Goal: Information Seeking & Learning: Check status

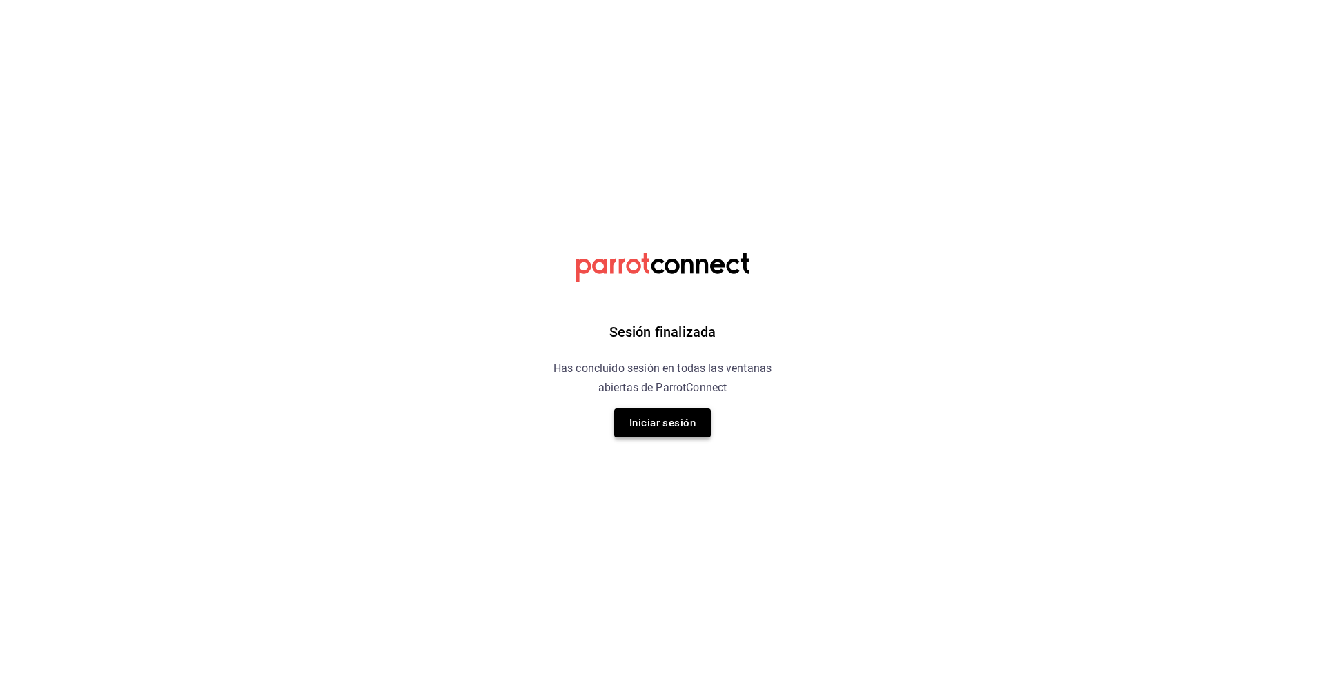
click at [645, 416] on button "Iniciar sesión" at bounding box center [662, 423] width 97 height 29
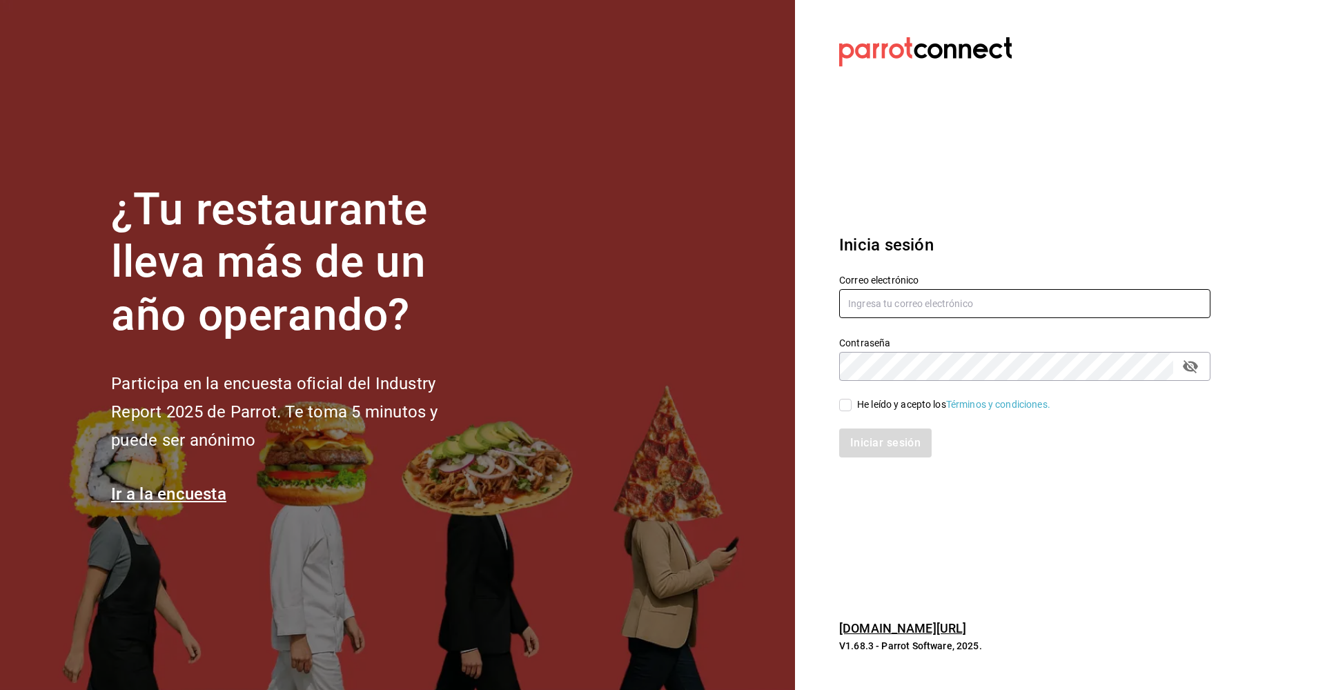
type input "[PERSON_NAME][EMAIL_ADDRESS][MEDICAL_DATA][DOMAIN_NAME]"
click at [847, 397] on div "He leído y acepto los Términos y condiciones." at bounding box center [1024, 404] width 371 height 15
click at [845, 410] on input "He leído y acepto los Términos y condiciones." at bounding box center [845, 405] width 12 height 12
checkbox input "true"
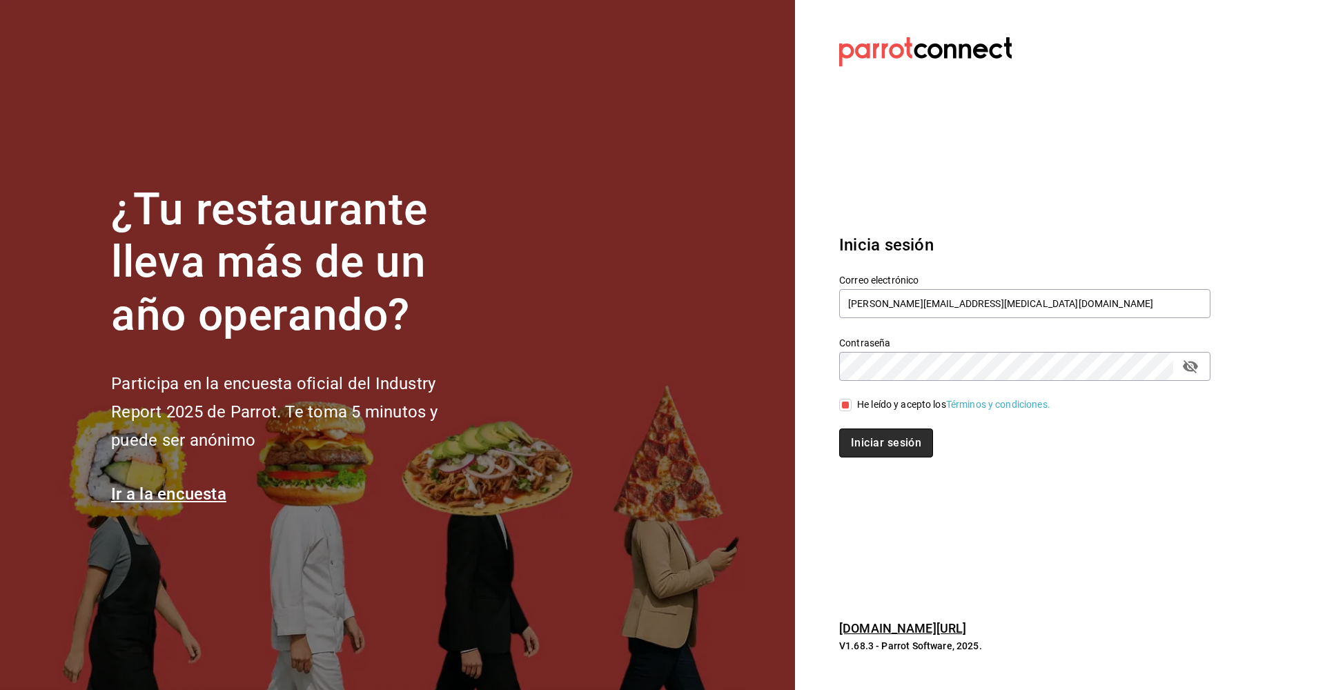
click at [870, 453] on button "Iniciar sesión" at bounding box center [886, 443] width 94 height 29
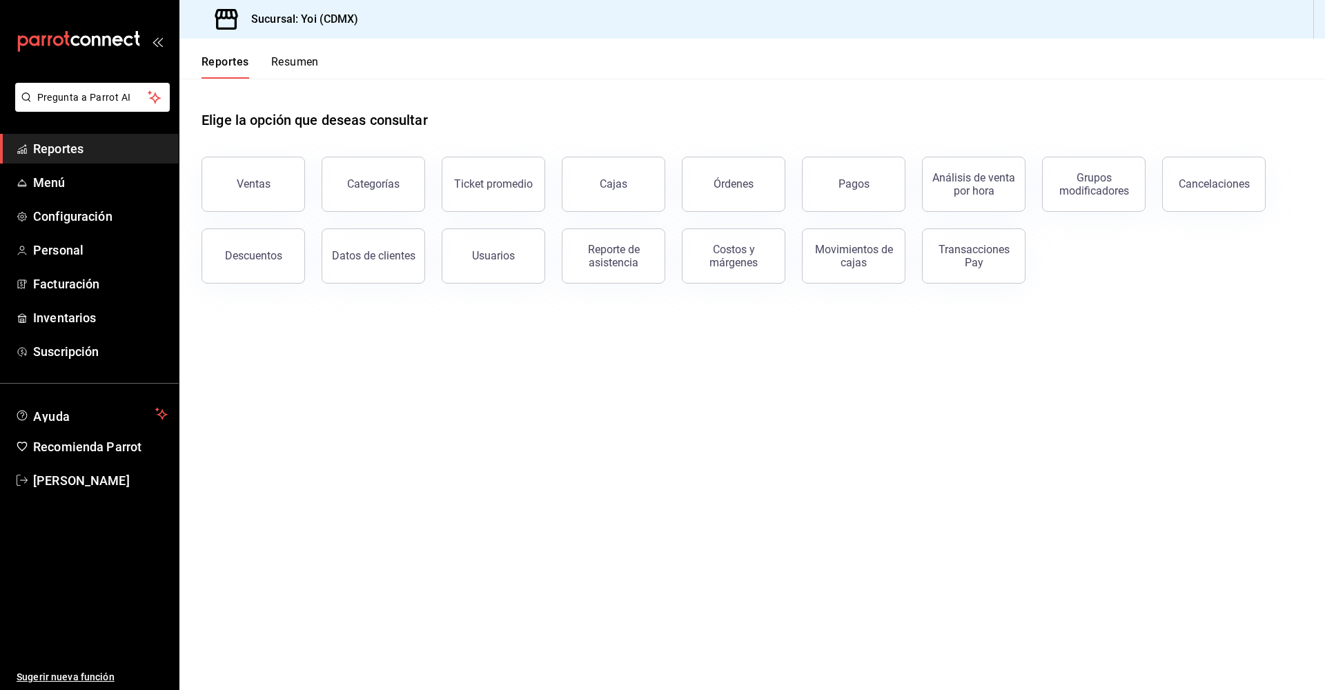
click at [302, 63] on button "Resumen" at bounding box center [295, 66] width 48 height 23
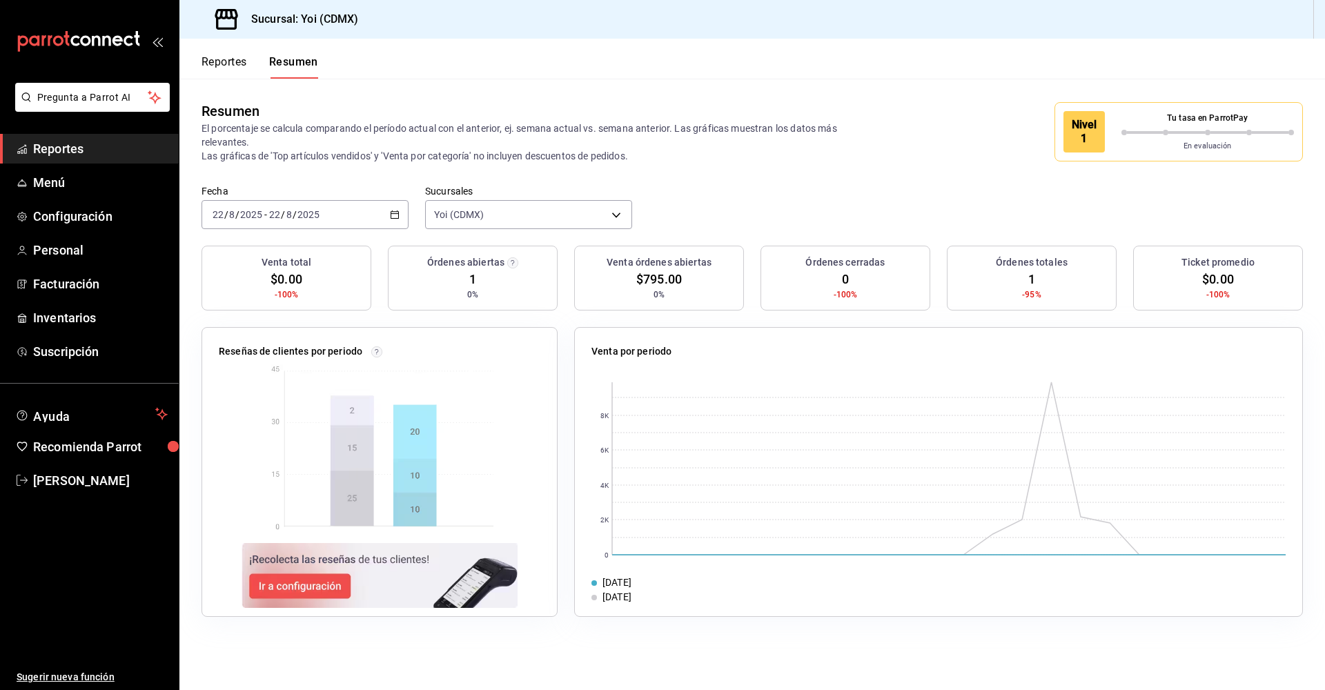
click at [1181, 137] on div "En evaluación" at bounding box center [1207, 143] width 173 height 17
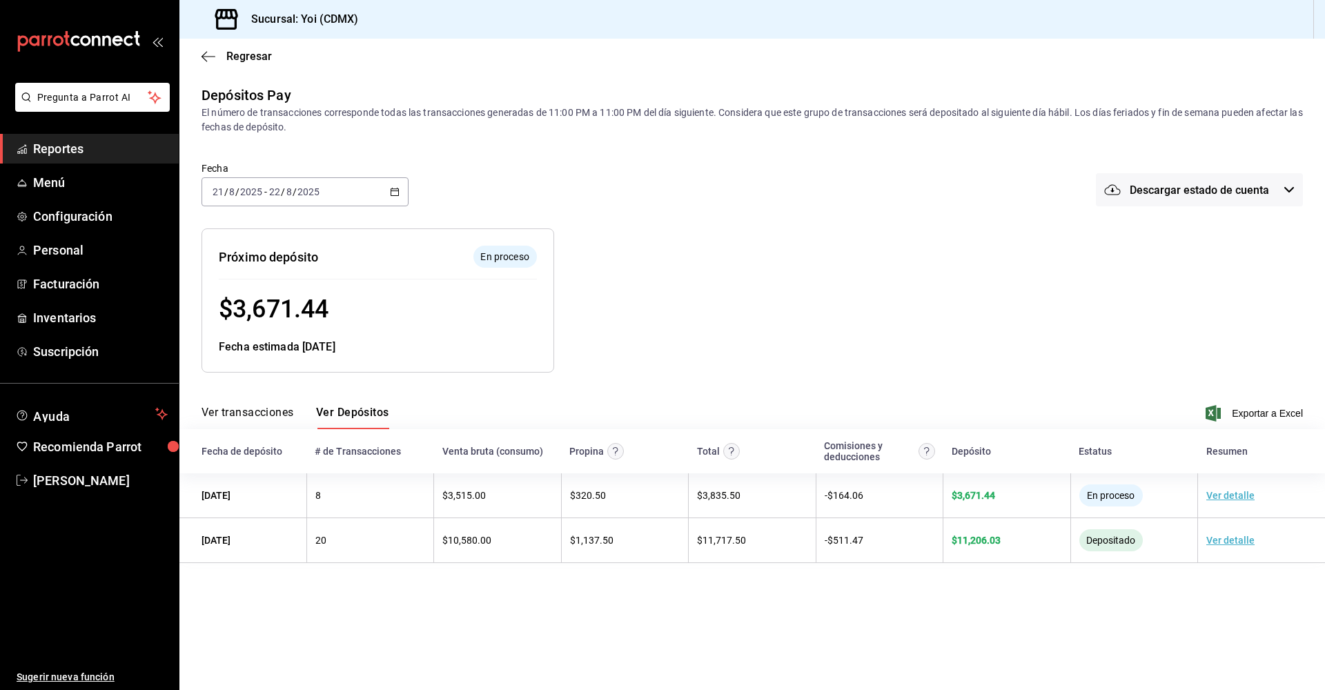
click at [1298, 189] on button "Descargar estado de cuenta" at bounding box center [1199, 189] width 207 height 33
click at [1213, 221] on li "Julio 2025" at bounding box center [1228, 228] width 135 height 33
click at [102, 157] on span "Reportes" at bounding box center [100, 148] width 135 height 19
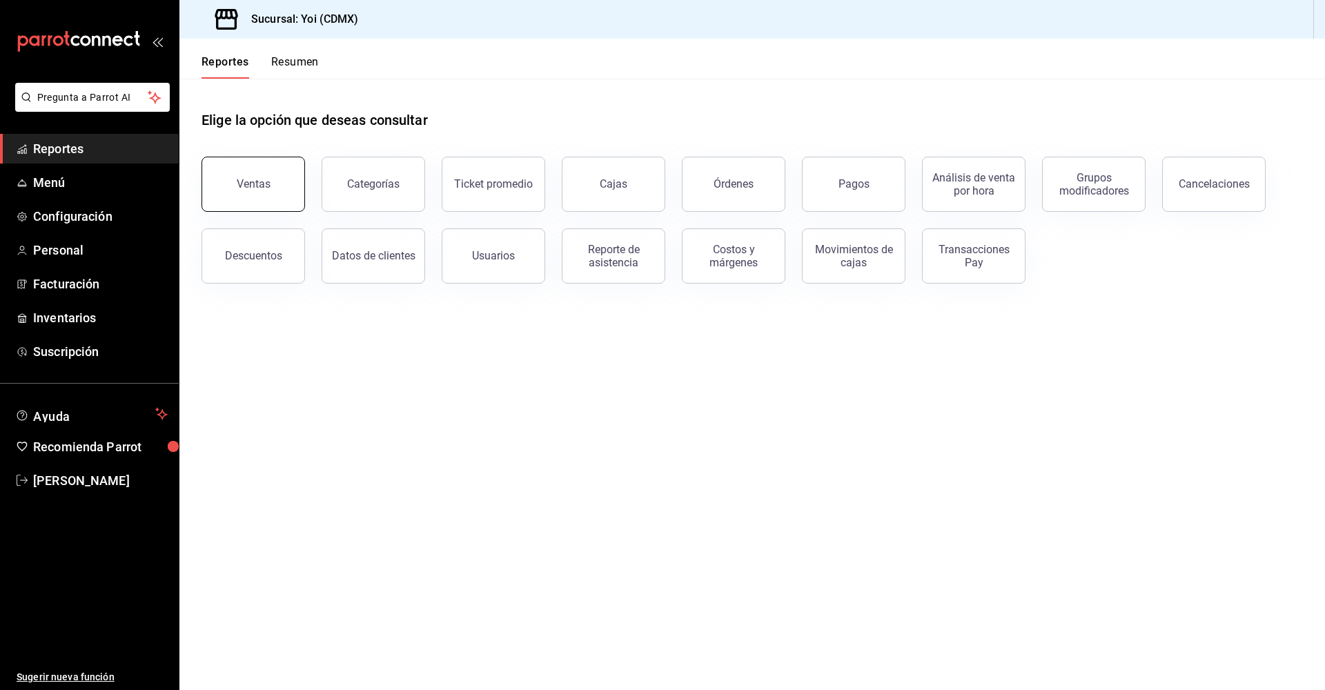
click at [262, 198] on button "Ventas" at bounding box center [254, 184] width 104 height 55
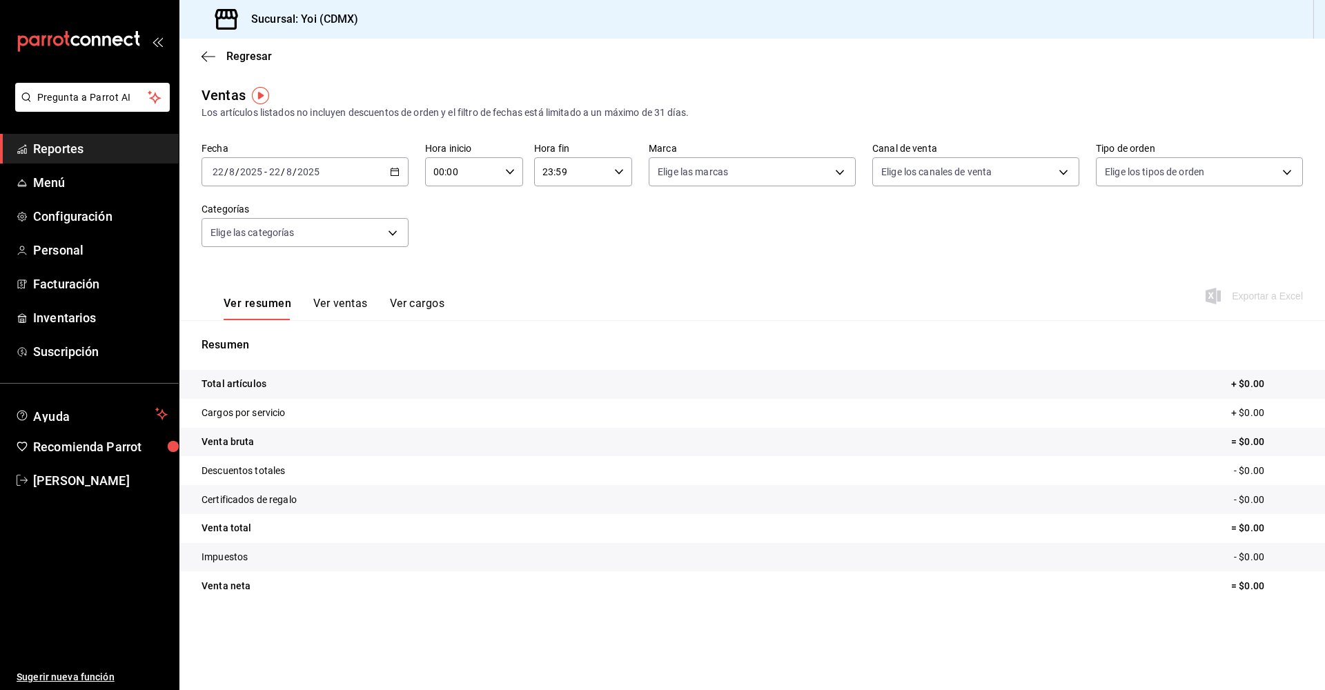
click at [335, 307] on button "Ver ventas" at bounding box center [340, 308] width 55 height 23
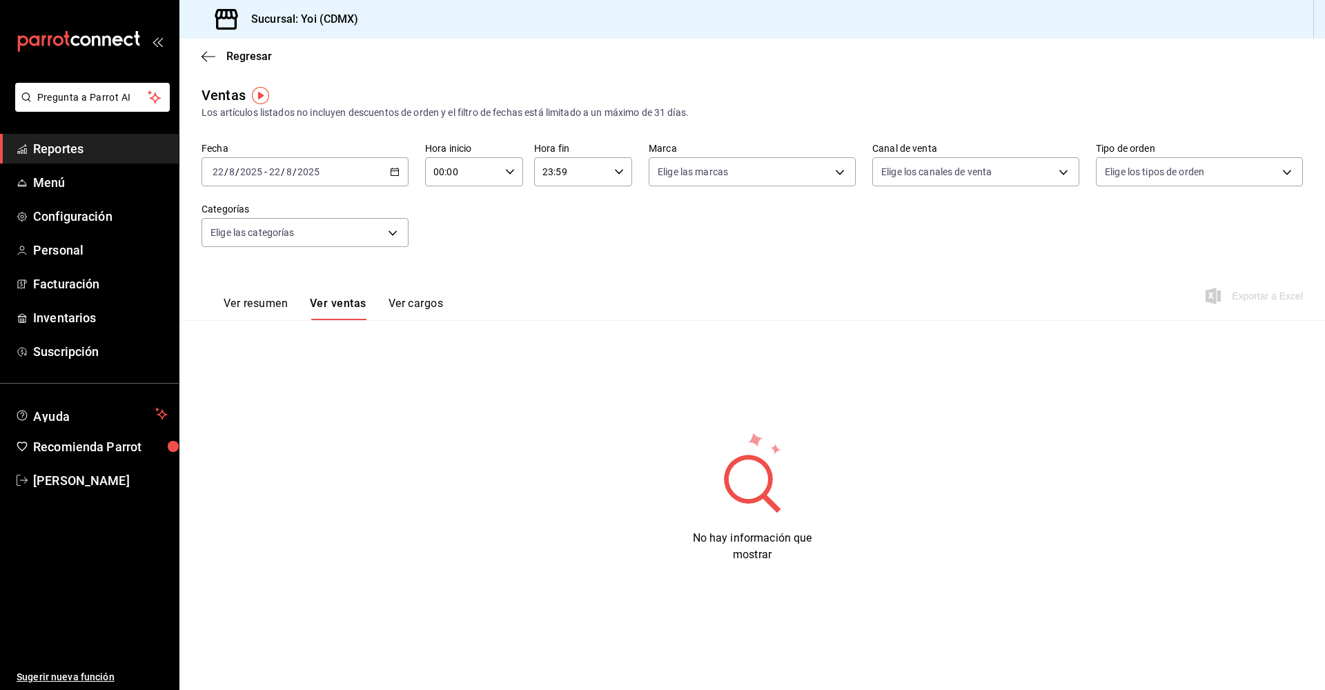
click at [400, 170] on div "2025-08-22 22 / 8 / 2025 - 2025-08-22 22 / 8 / 2025" at bounding box center [305, 171] width 207 height 29
click at [270, 300] on span "Mes actual" at bounding box center [266, 307] width 107 height 14
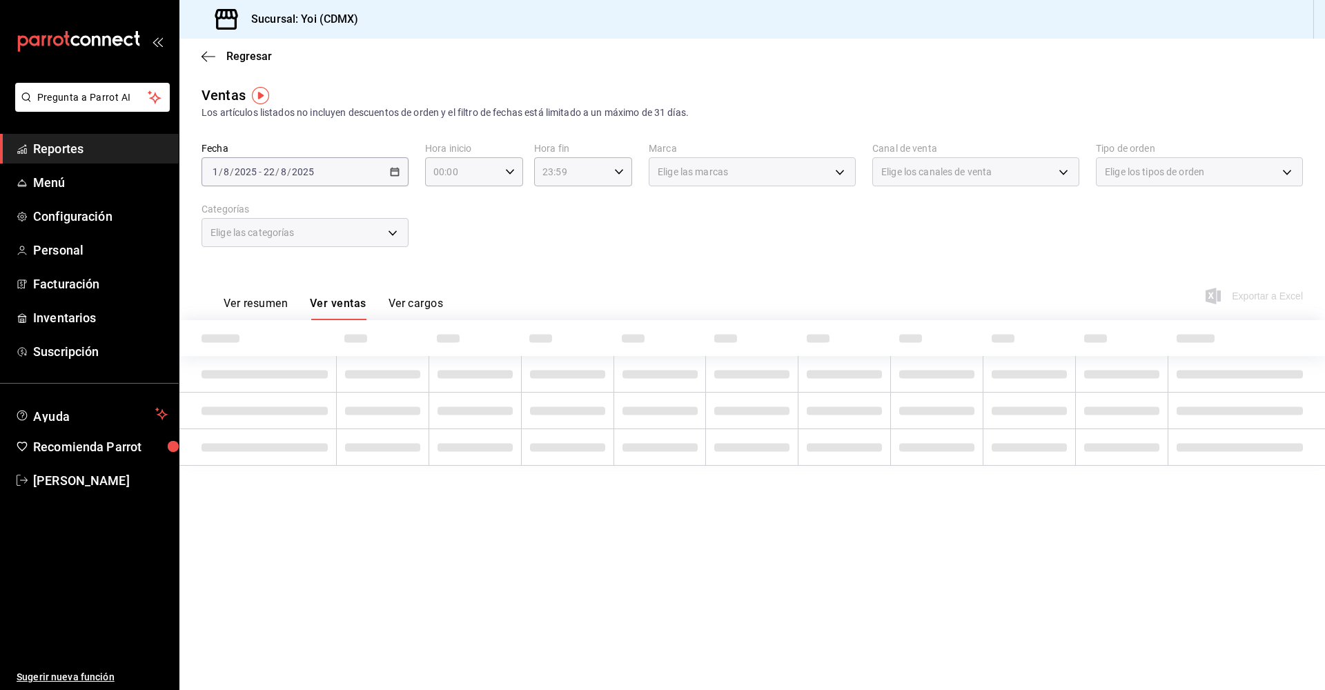
click at [391, 169] on \(Stroke\) "button" at bounding box center [395, 172] width 8 height 8
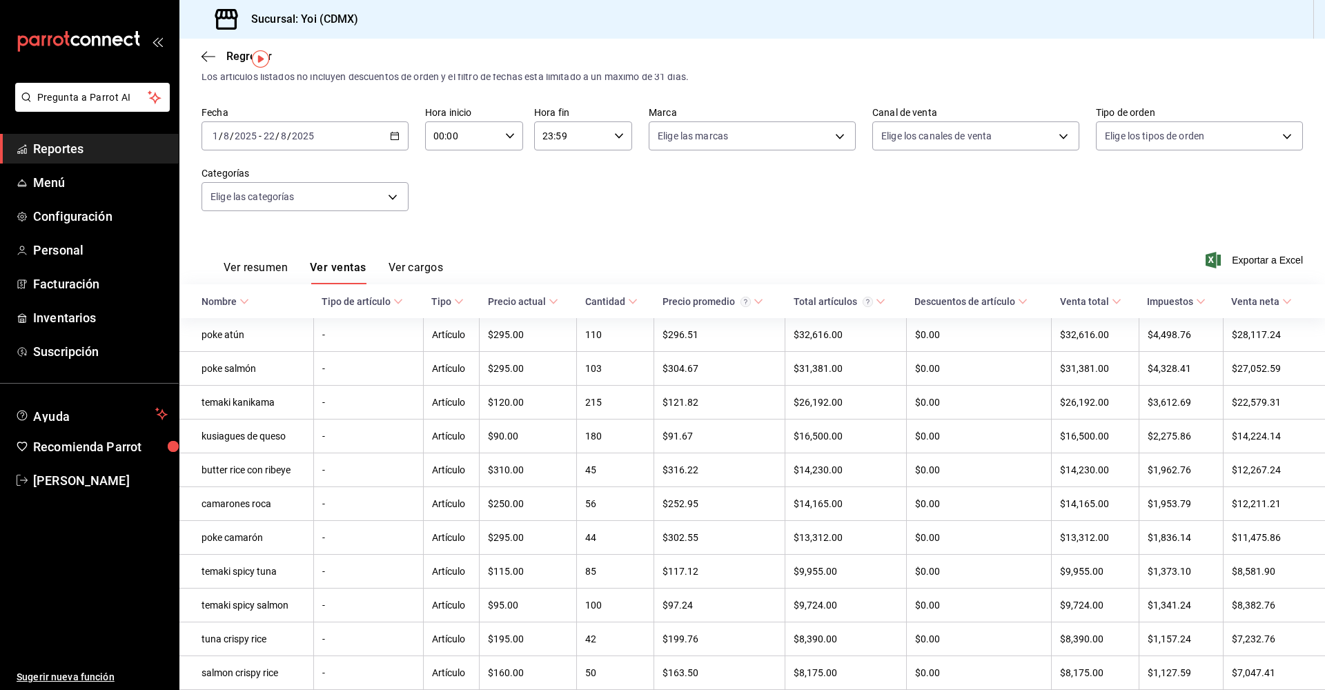
scroll to position [59, 0]
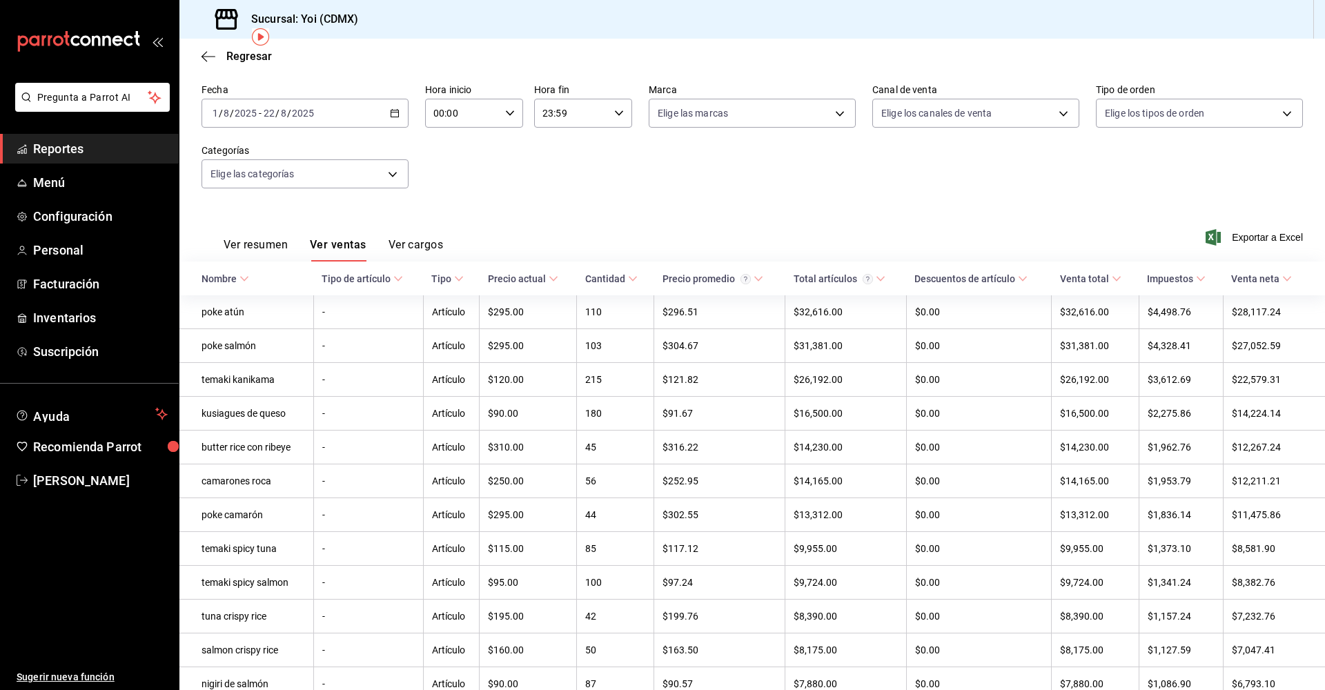
click at [631, 279] on icon at bounding box center [633, 279] width 10 height 10
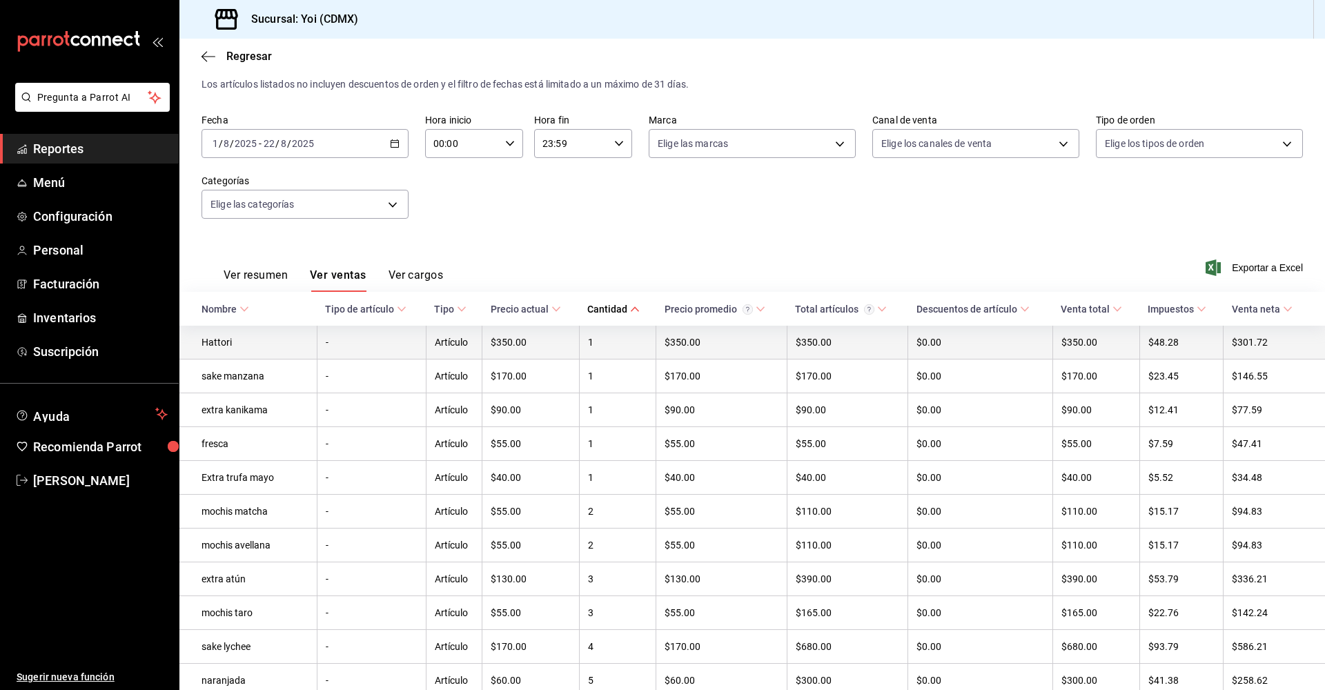
scroll to position [84, 0]
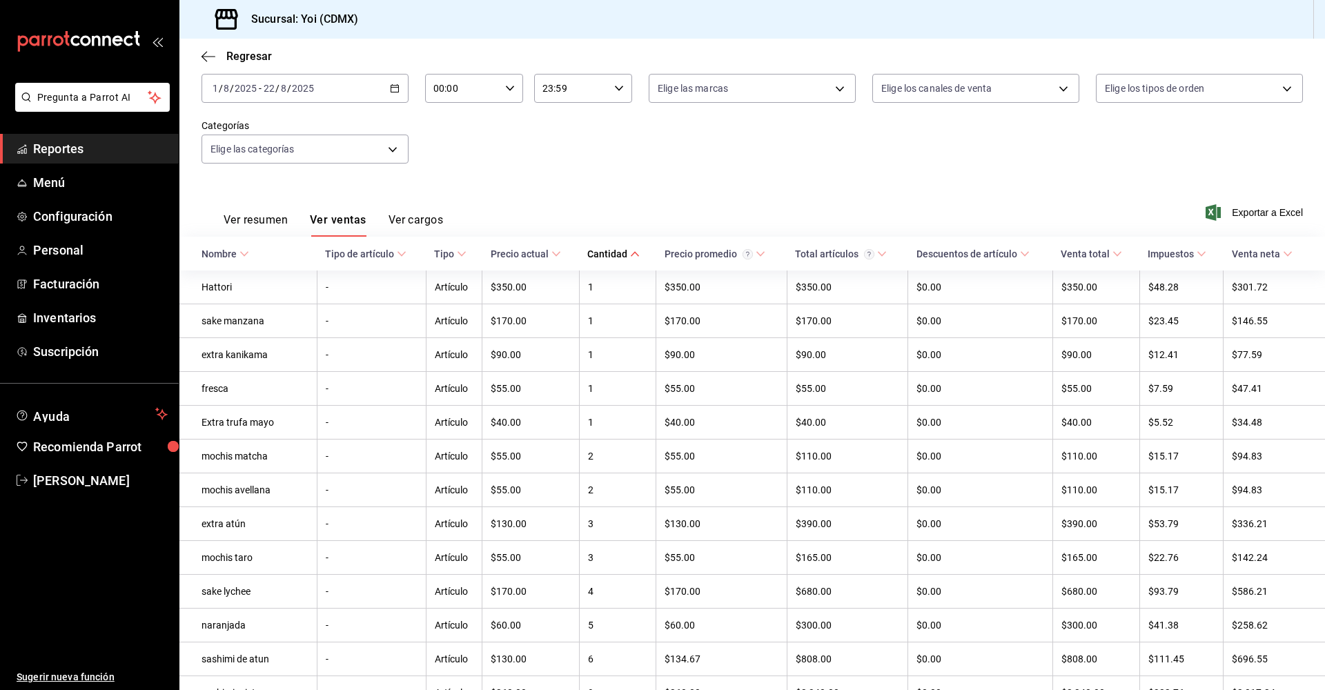
click at [631, 257] on span "Cantidad" at bounding box center [613, 253] width 52 height 11
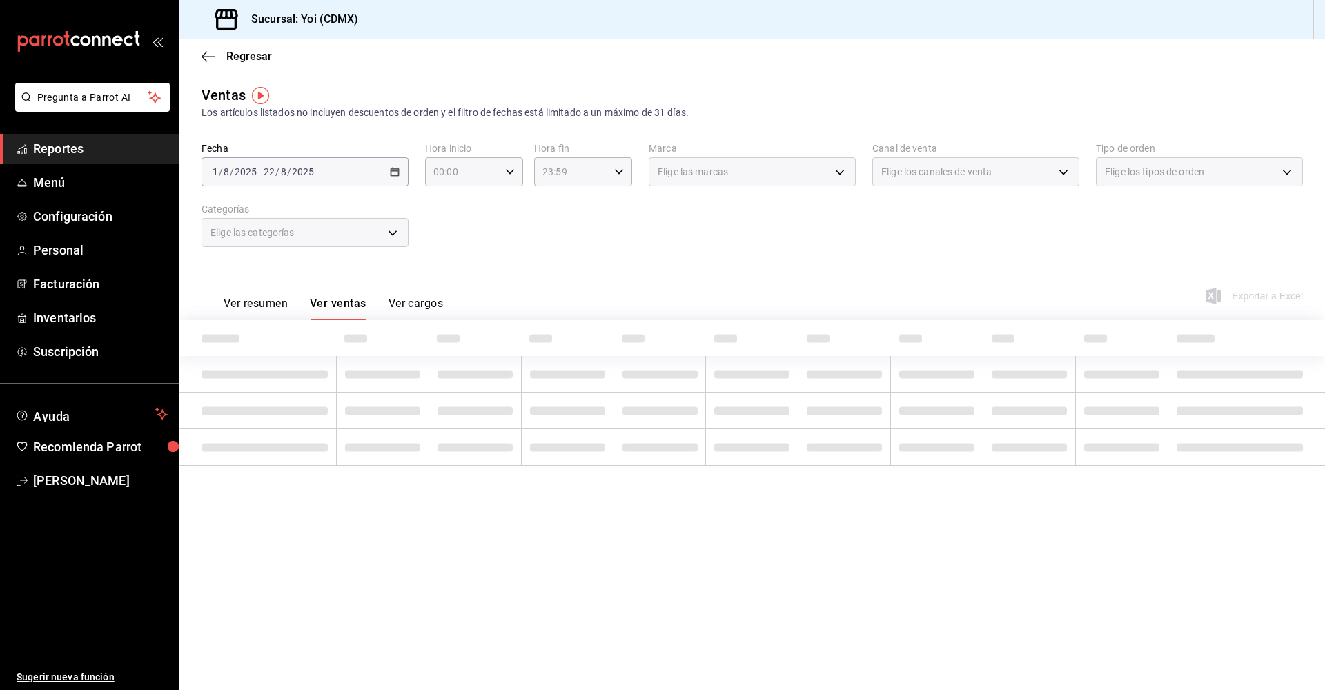
scroll to position [0, 0]
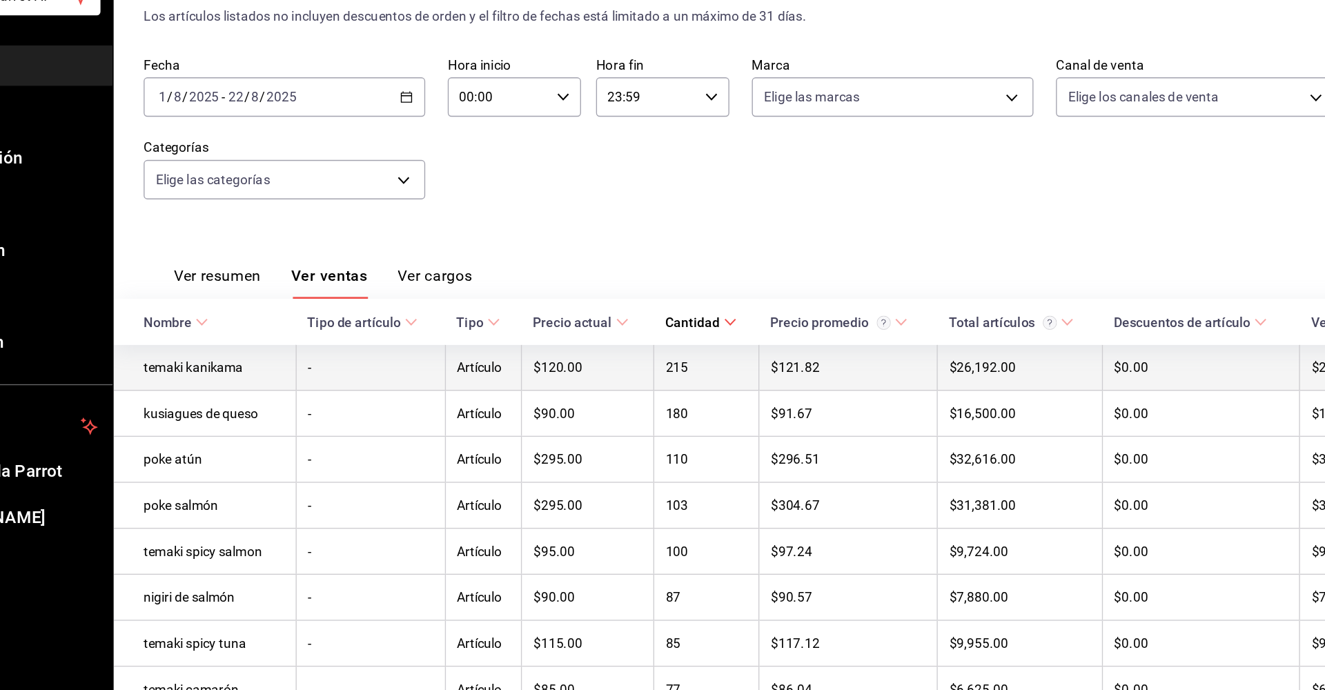
click at [577, 354] on td "215" at bounding box center [615, 371] width 77 height 34
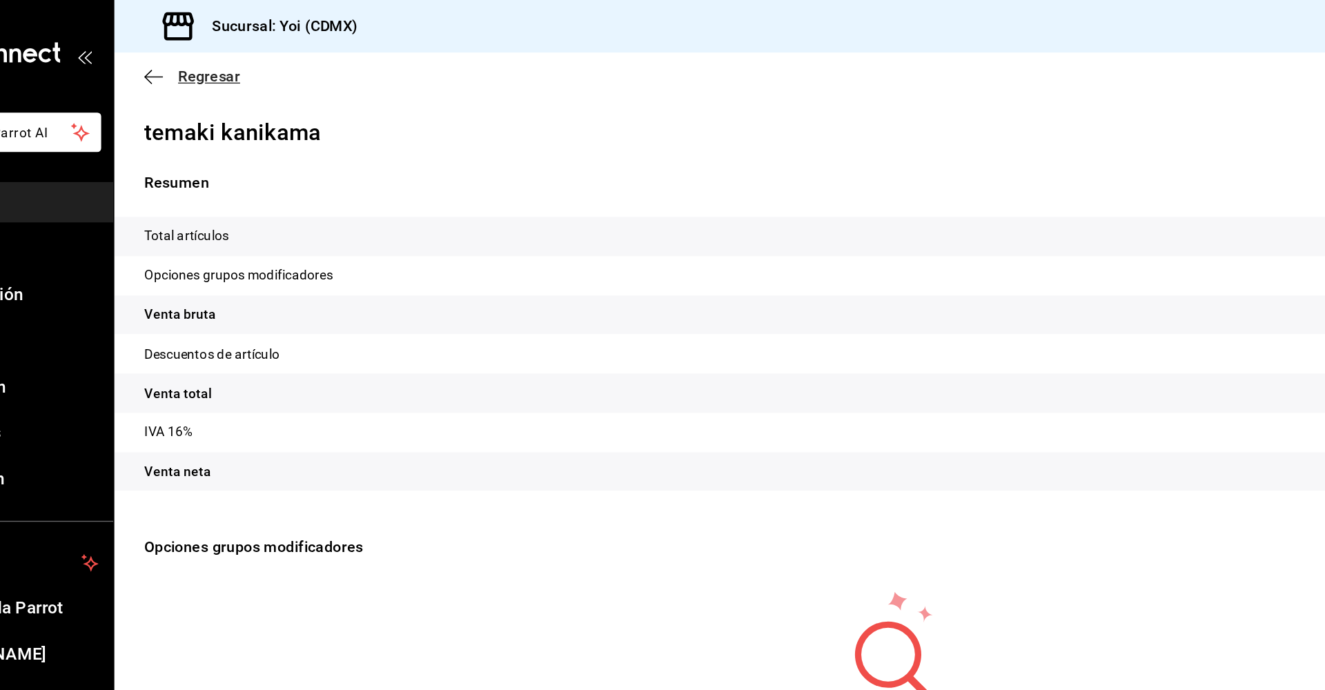
click at [202, 56] on icon "button" at bounding box center [209, 56] width 14 height 1
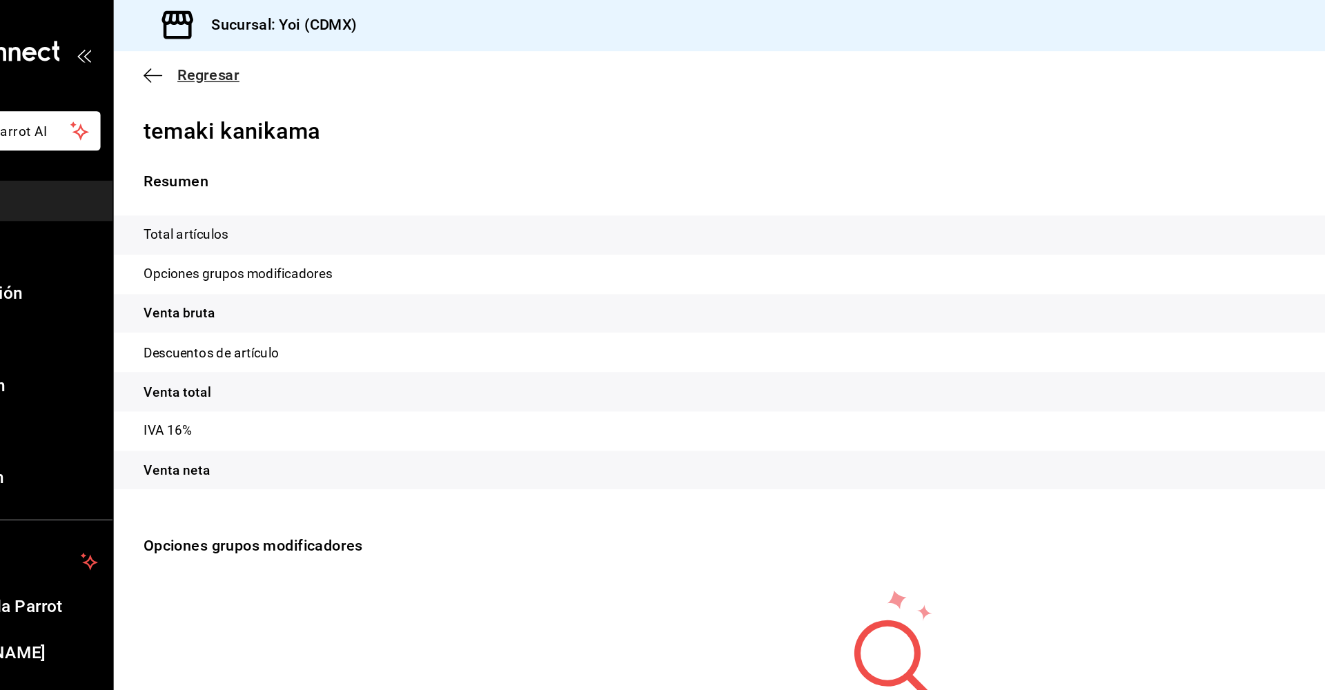
click at [202, 51] on icon "button" at bounding box center [205, 56] width 6 height 10
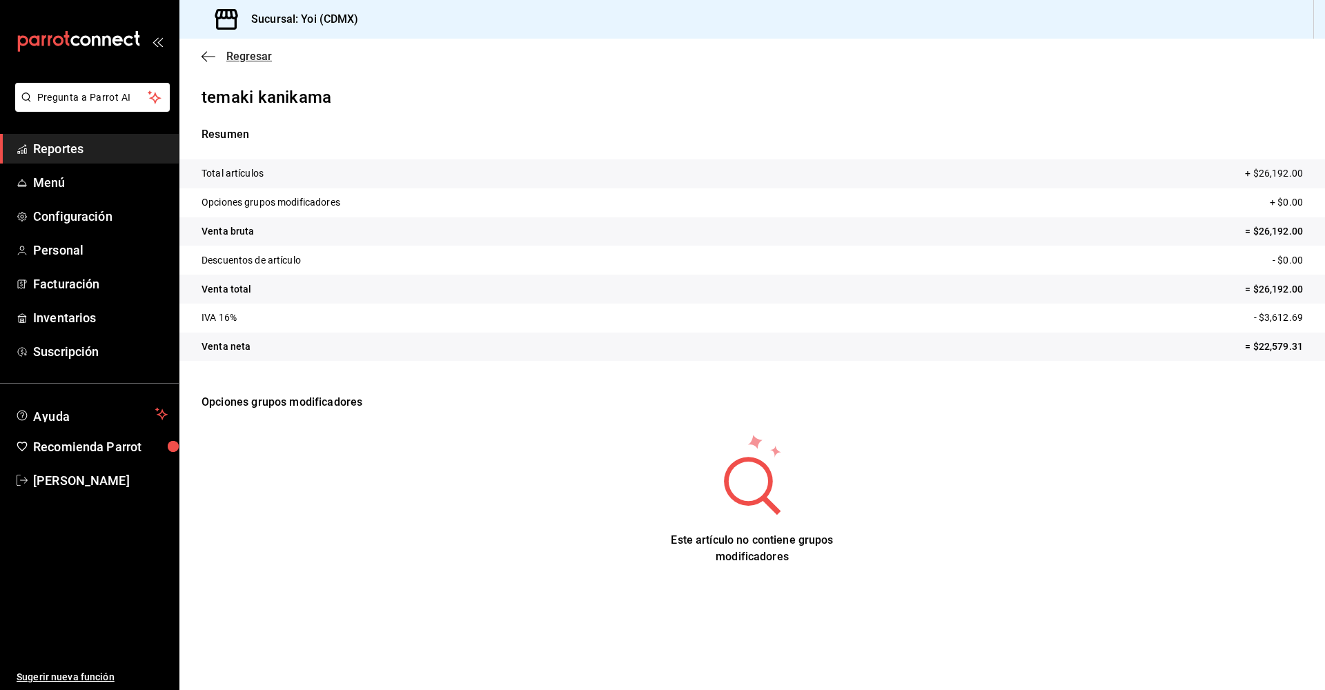
click at [206, 57] on icon "button" at bounding box center [209, 56] width 14 height 12
click at [238, 55] on span "Regresar" at bounding box center [249, 56] width 46 height 13
click at [205, 55] on icon "button" at bounding box center [209, 56] width 14 height 12
click at [261, 55] on span "Regresar" at bounding box center [249, 56] width 46 height 13
click at [104, 154] on span "Reportes" at bounding box center [100, 148] width 135 height 19
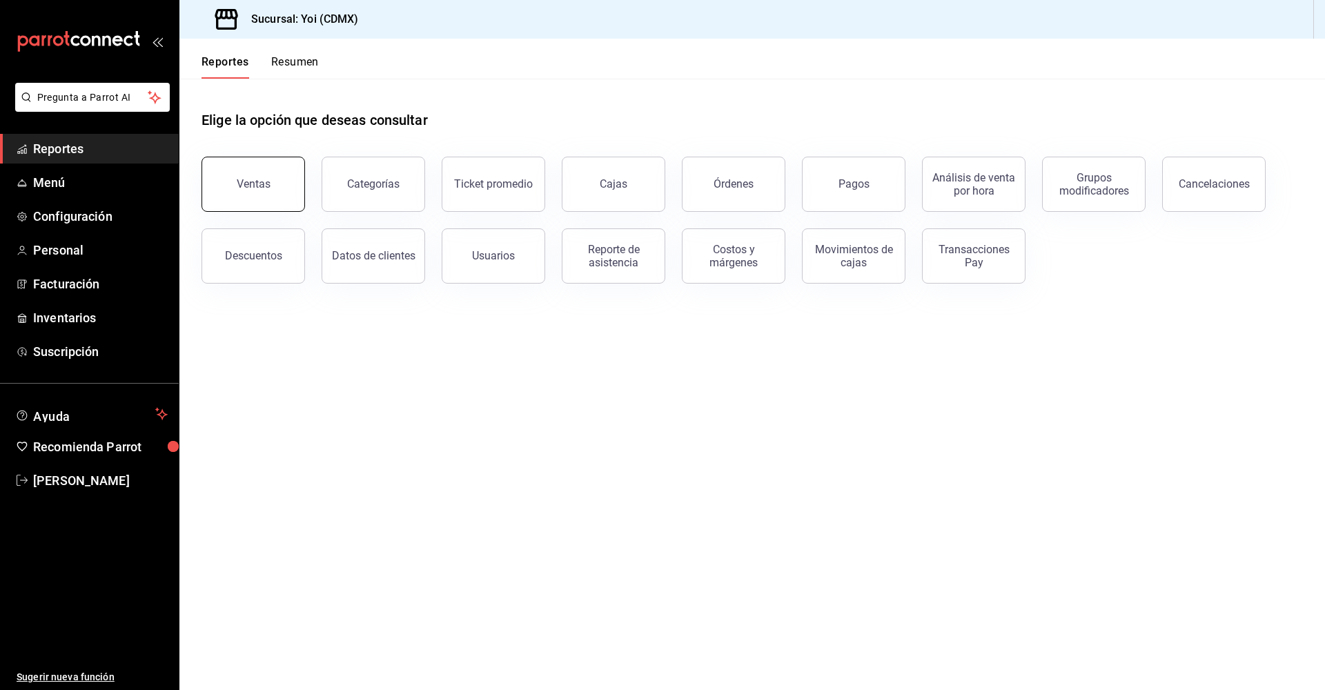
click at [262, 170] on button "Ventas" at bounding box center [254, 184] width 104 height 55
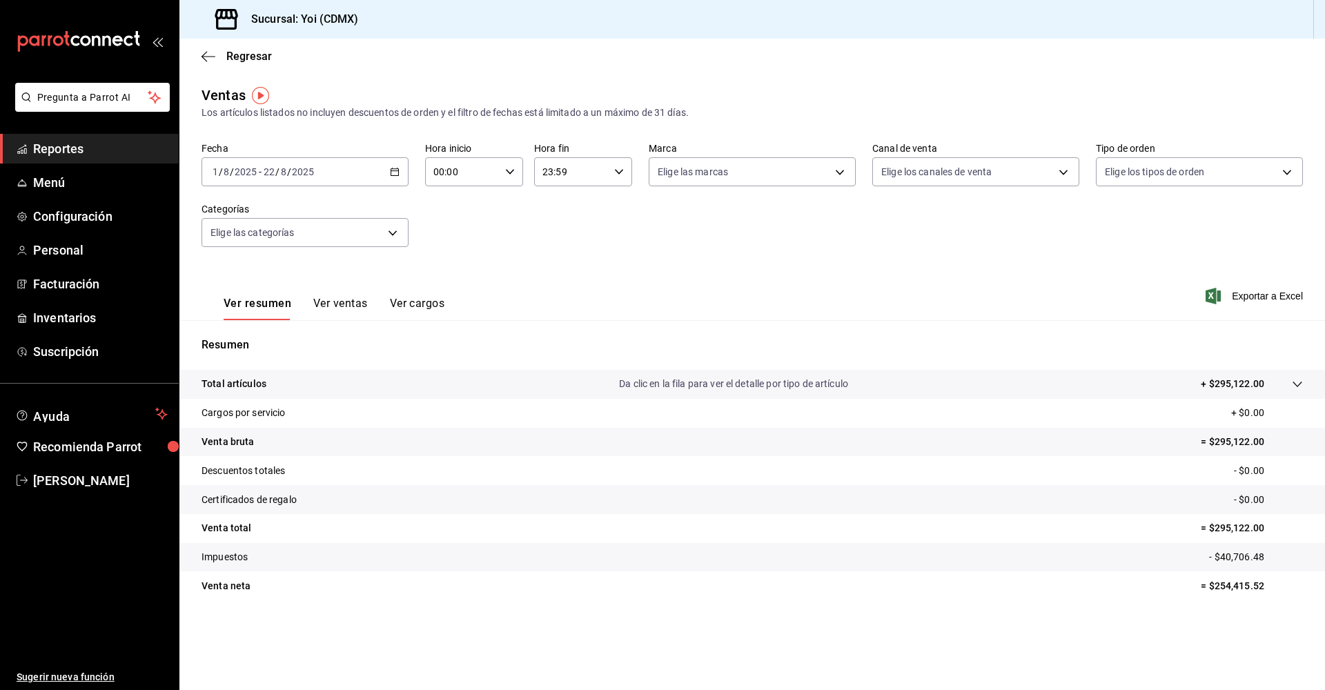
click at [391, 168] on icon "button" at bounding box center [395, 172] width 10 height 10
click at [279, 295] on li "Mes actual" at bounding box center [266, 306] width 129 height 31
click at [358, 307] on button "Ver ventas" at bounding box center [340, 308] width 55 height 23
